Goal: Navigation & Orientation: Find specific page/section

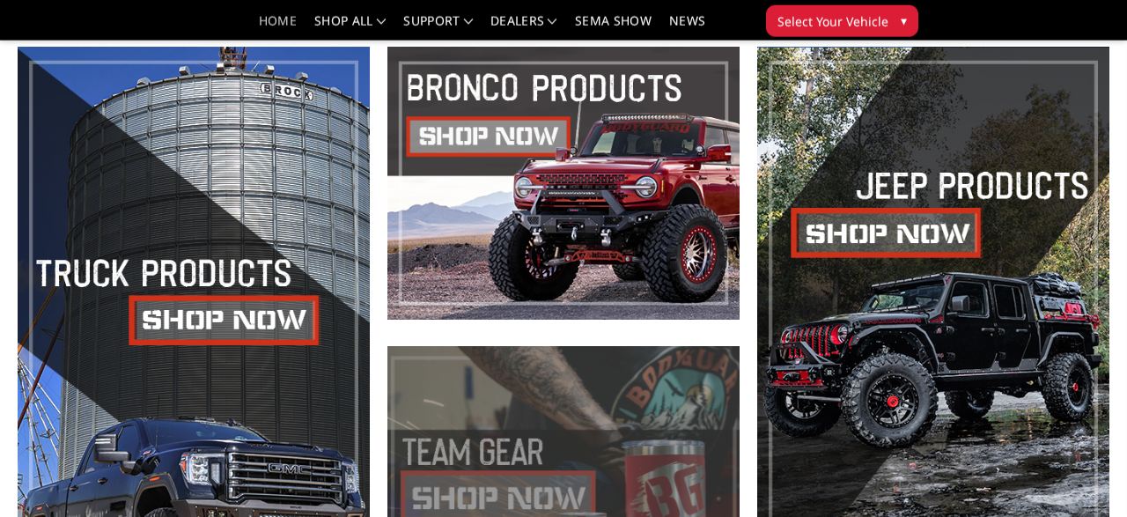
scroll to position [775, 0]
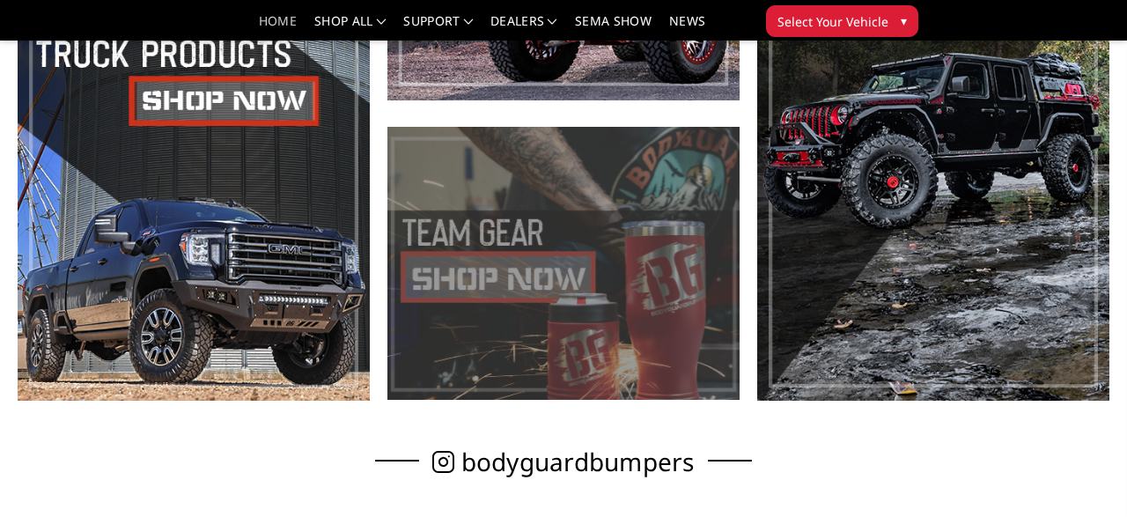
click at [491, 269] on span at bounding box center [564, 263] width 352 height 273
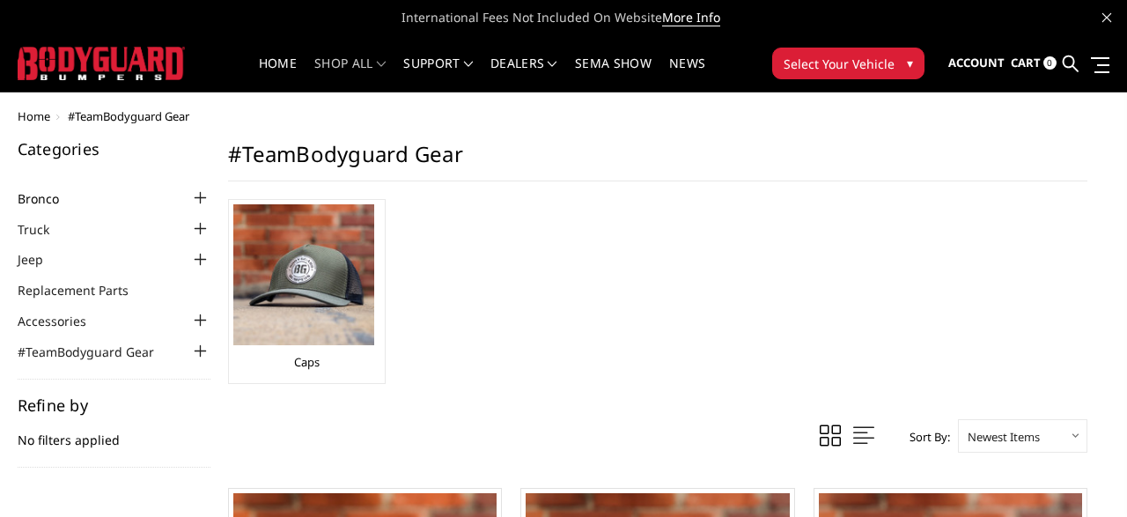
click at [47, 206] on link "Bronco" at bounding box center [49, 198] width 63 height 18
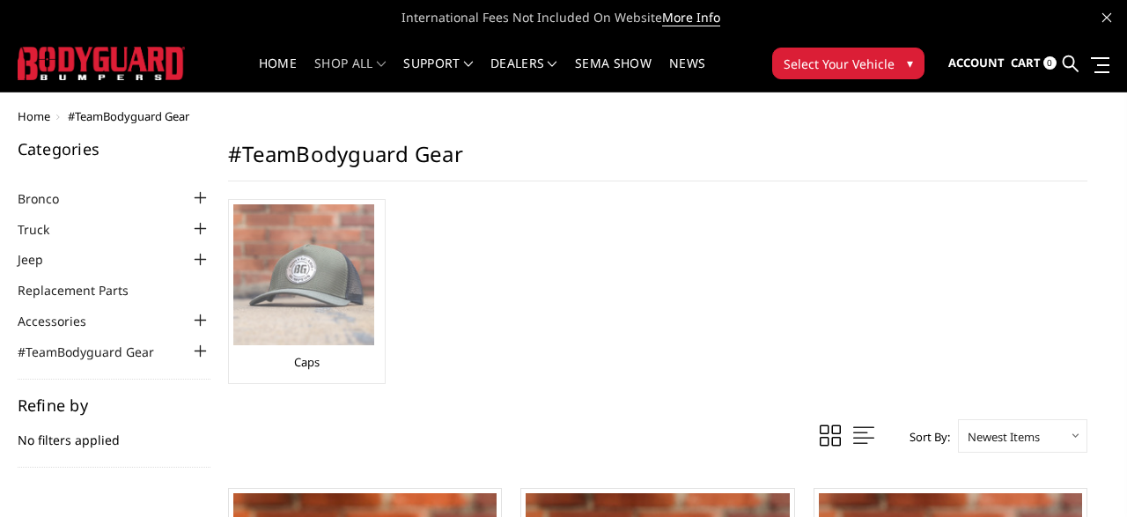
scroll to position [275, 0]
